Goal: Information Seeking & Learning: Learn about a topic

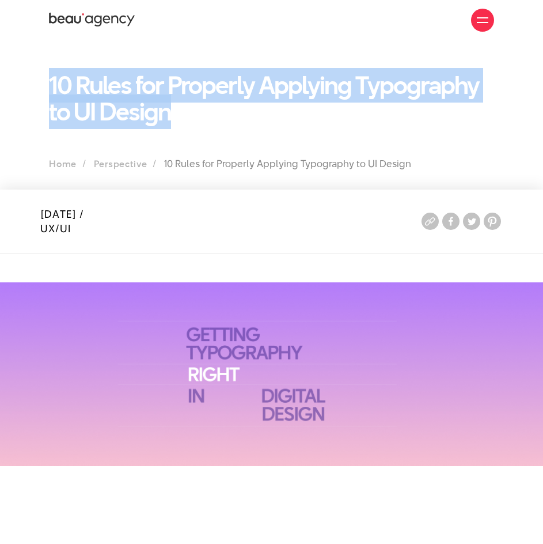
drag, startPoint x: 51, startPoint y: 86, endPoint x: 192, endPoint y: 120, distance: 144.7
click at [192, 120] on h1 "10 Rules for Properly Applying Typography to UI Design" at bounding box center [271, 98] width 445 height 53
copy font "10 Rules for Properly Applying Typography to UI Design"
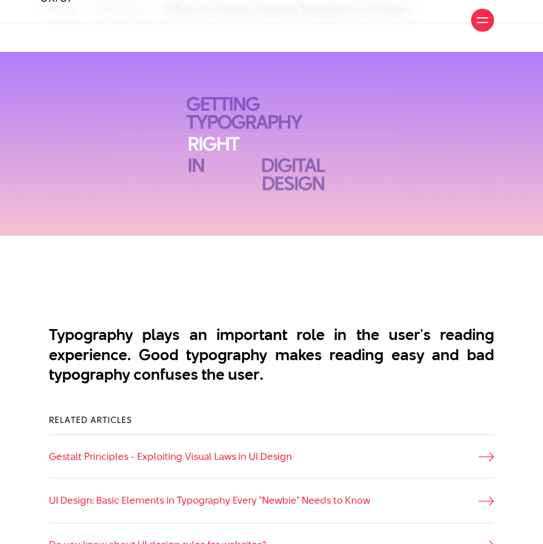
scroll to position [1207, 0]
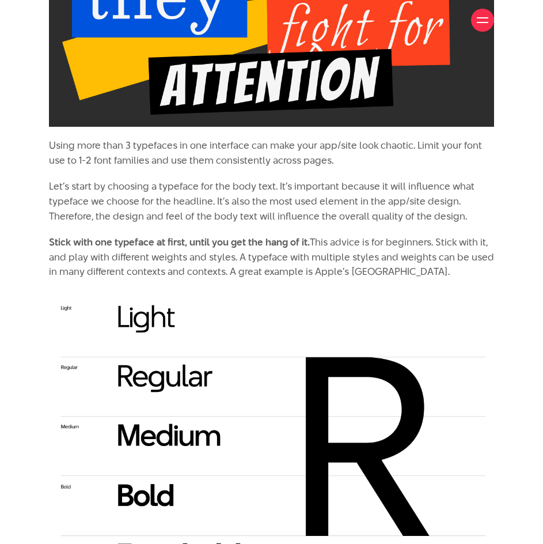
click at [307, 278] on font "This advice is for beginners. Stick with it, and play with different weights an…" at bounding box center [271, 256] width 445 height 43
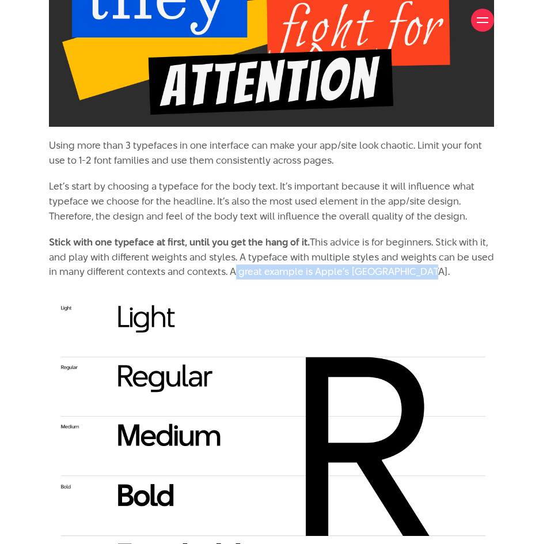
drag, startPoint x: 230, startPoint y: 269, endPoint x: 428, endPoint y: 269, distance: 198.2
click at [428, 269] on p "Stick with one typeface at first, until you get the hang of it. This advice is …" at bounding box center [271, 257] width 445 height 44
copy font "A great example is Apple’s [GEOGRAPHIC_DATA]."
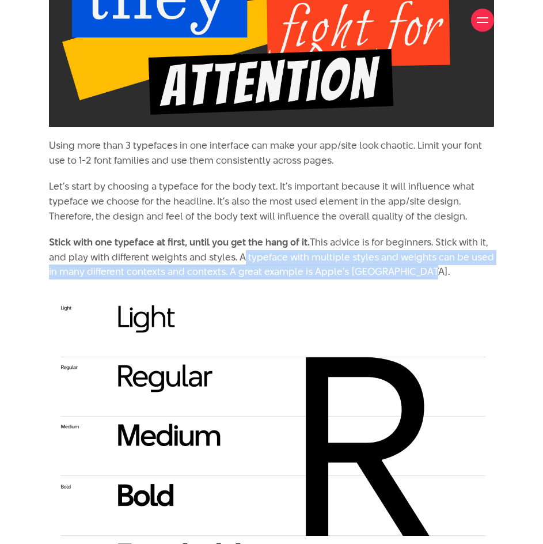
drag, startPoint x: 238, startPoint y: 258, endPoint x: 431, endPoint y: 270, distance: 193.5
click at [431, 270] on p "Stick with one typeface at first, until you get the hang of it. This advice is …" at bounding box center [271, 257] width 445 height 44
copy font "A typeface with multiple styles and weights can be used in many different conte…"
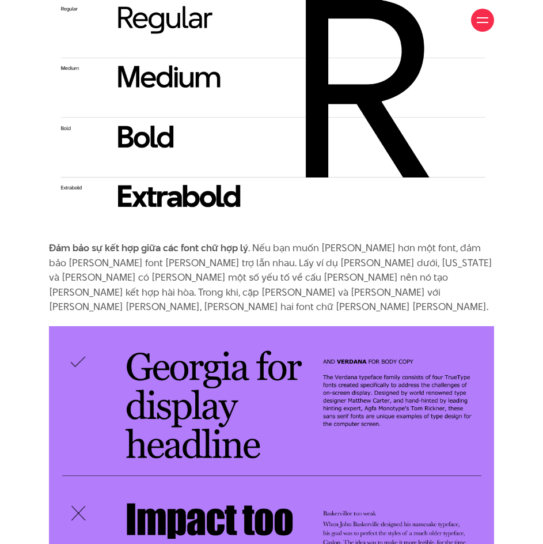
scroll to position [1268, 0]
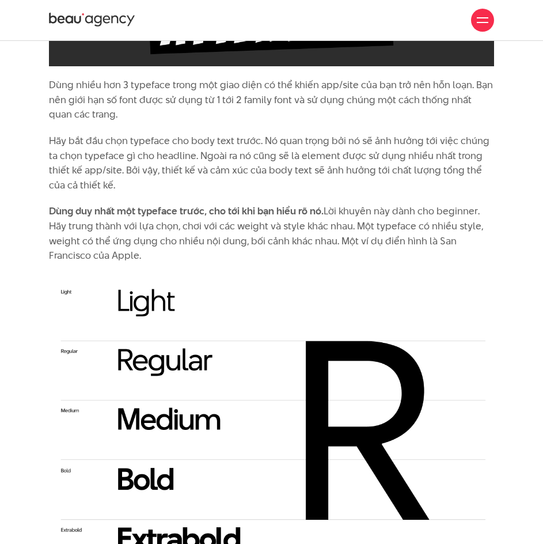
drag, startPoint x: 355, startPoint y: 224, endPoint x: 221, endPoint y: 252, distance: 137.3
click at [221, 252] on p "[PERSON_NAME] nhất một typeface trước, cho tới khi bạn [PERSON_NAME] rõ nó. Lời…" at bounding box center [271, 233] width 445 height 59
copy p "Một typeface có nhiều style, weight có thể [PERSON_NAME] [PERSON_NAME] nội [PER…"
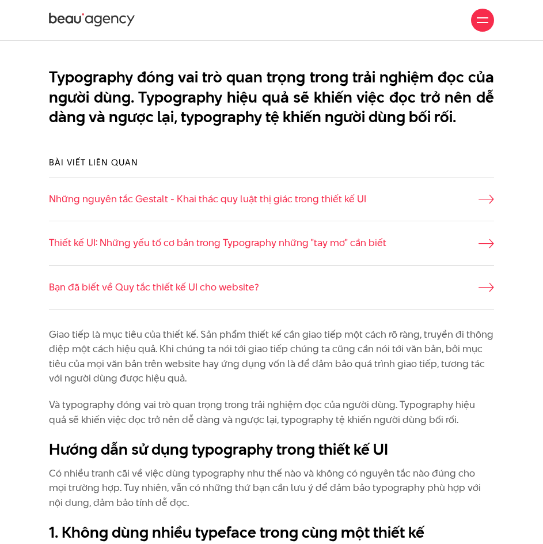
scroll to position [0, 0]
